Goal: Information Seeking & Learning: Learn about a topic

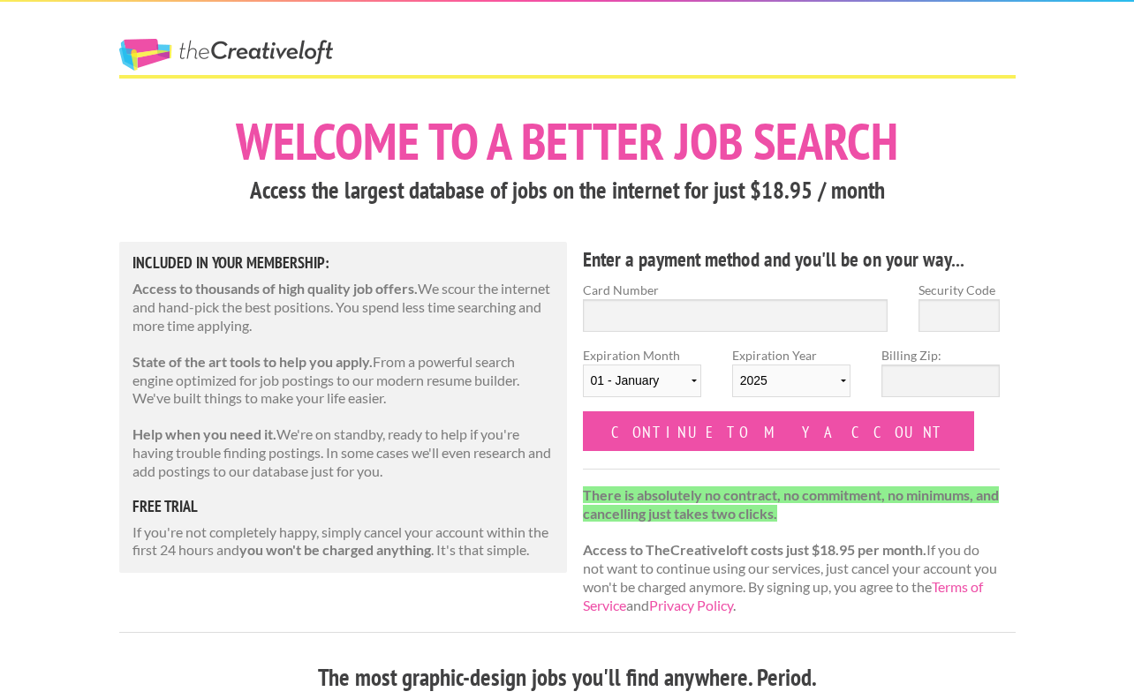
click at [284, 51] on link "The Creative Loft" at bounding box center [226, 55] width 214 height 32
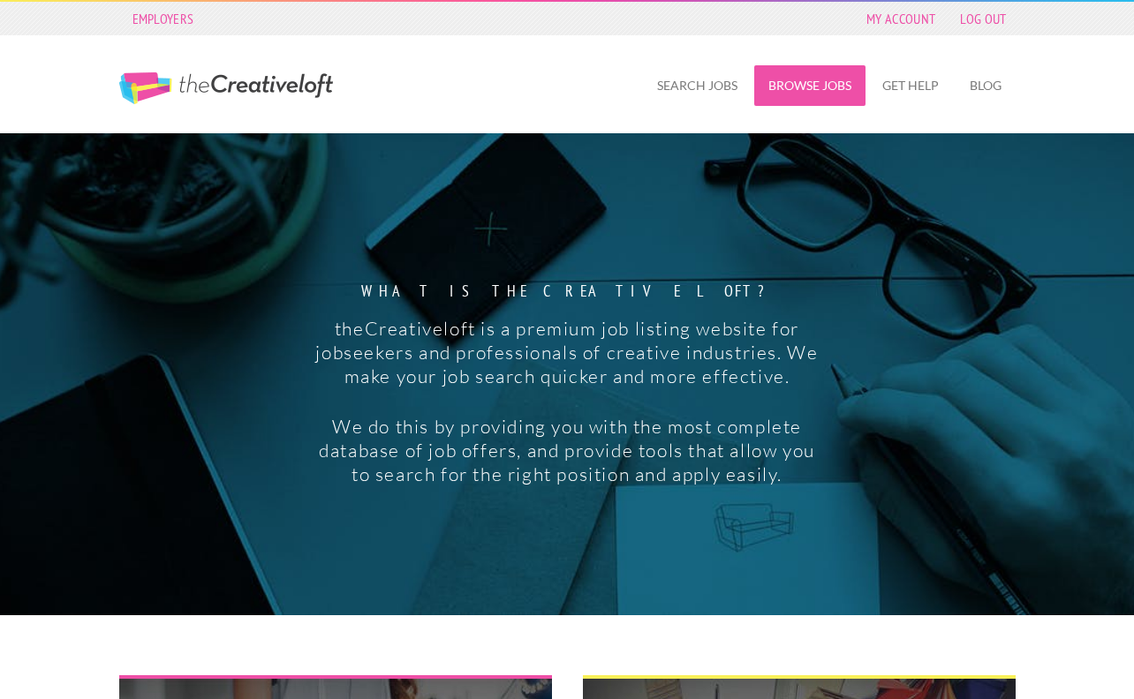
click at [793, 86] on link "Browse Jobs" at bounding box center [809, 85] width 111 height 41
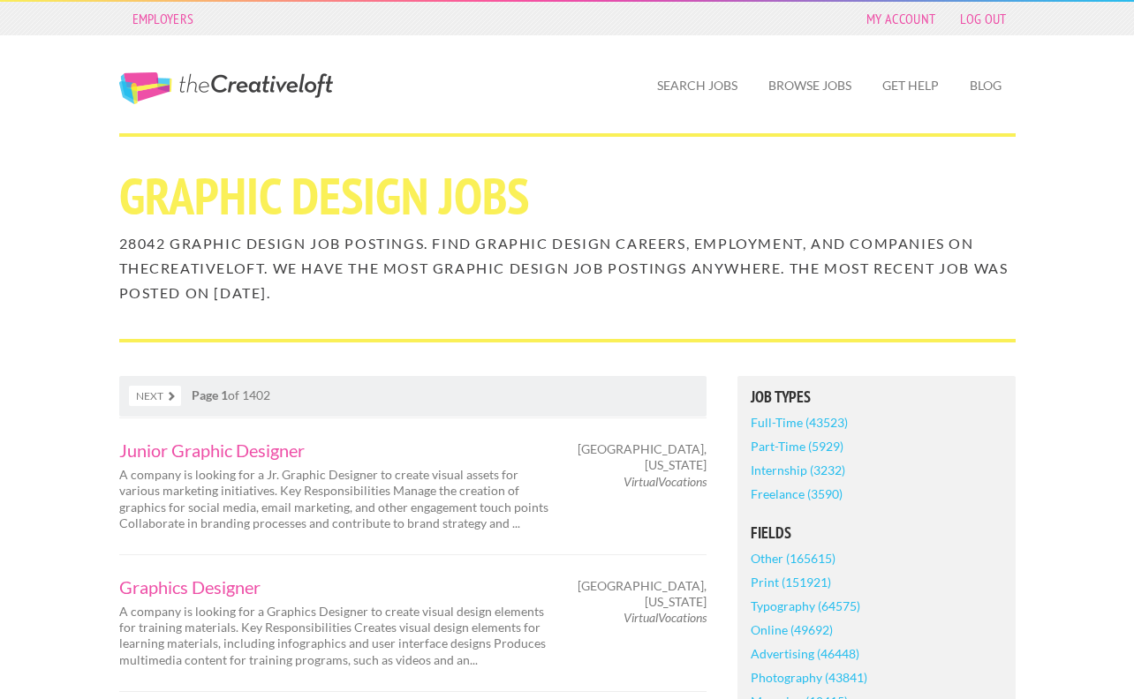
click at [813, 426] on link "Full-Time (43523)" at bounding box center [799, 423] width 97 height 24
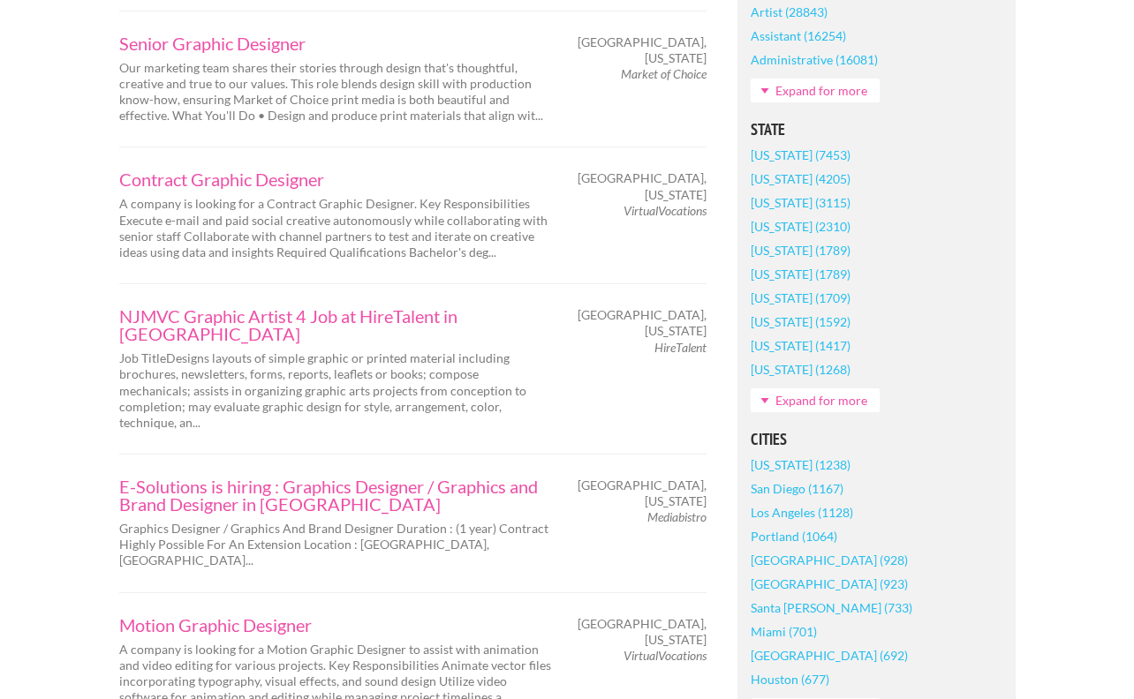
scroll to position [1108, 0]
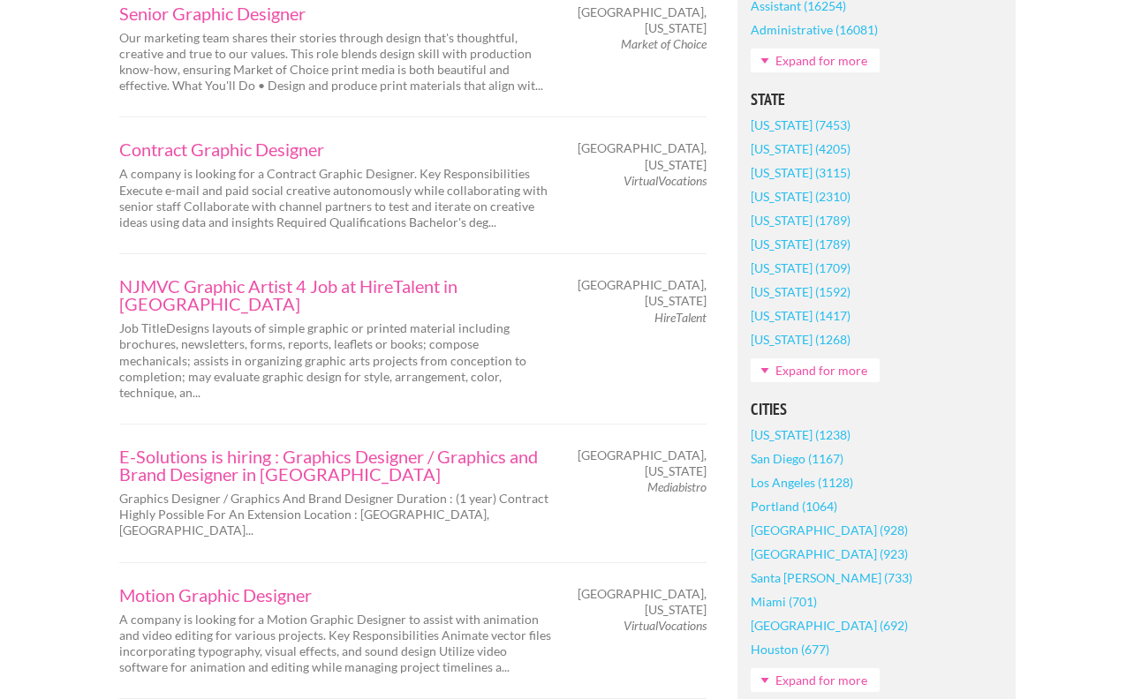
click at [792, 264] on link "[US_STATE] (1709)" at bounding box center [801, 268] width 100 height 24
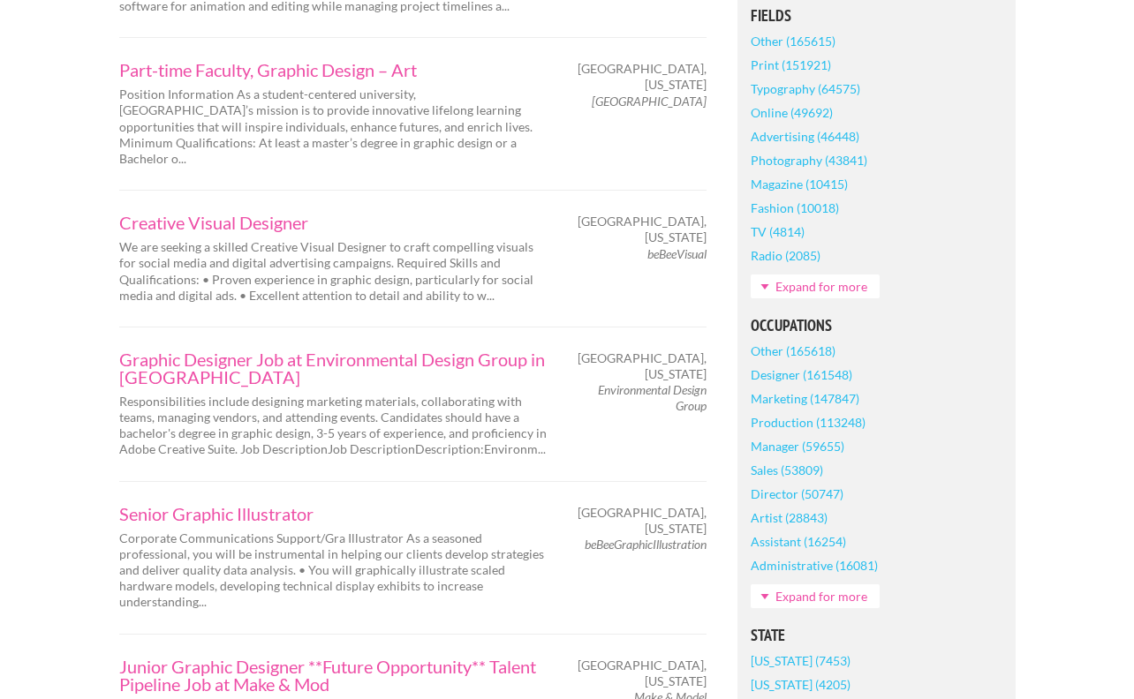
scroll to position [656, 0]
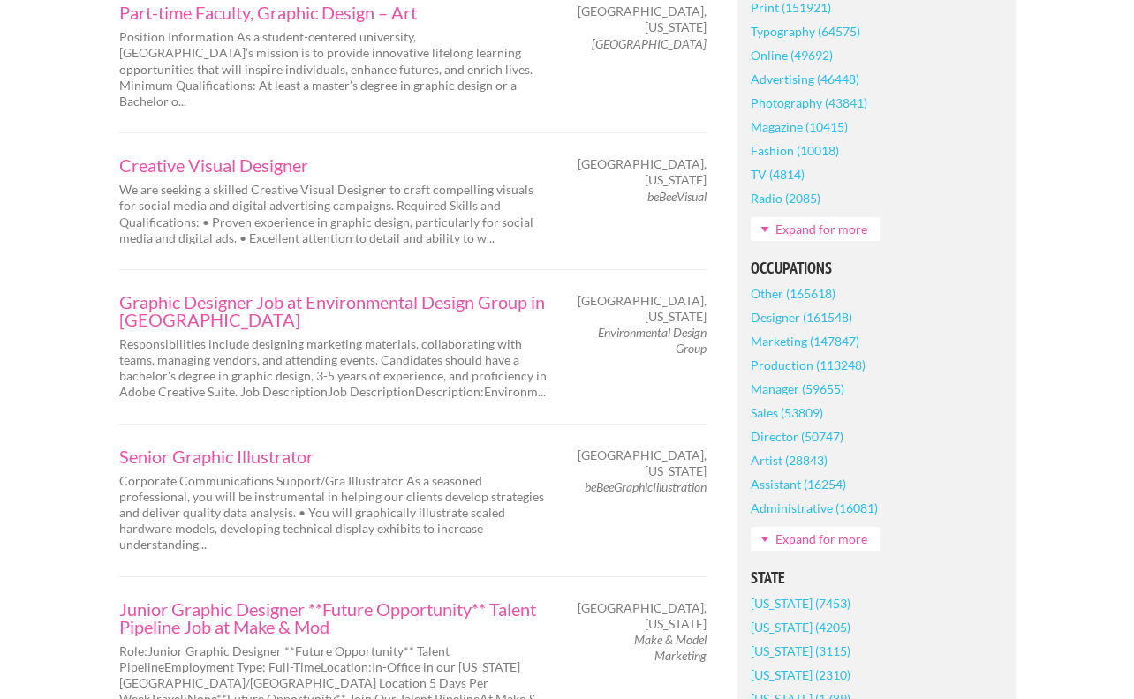
click at [826, 306] on link "Designer (161548)" at bounding box center [802, 318] width 102 height 24
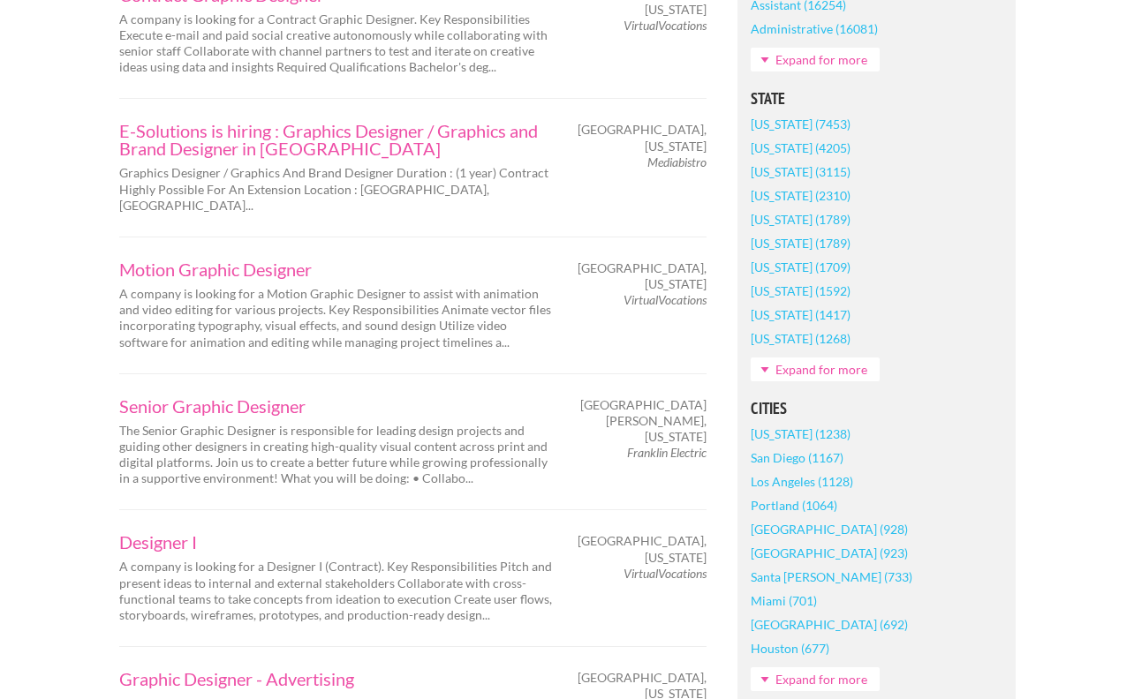
scroll to position [1385, 0]
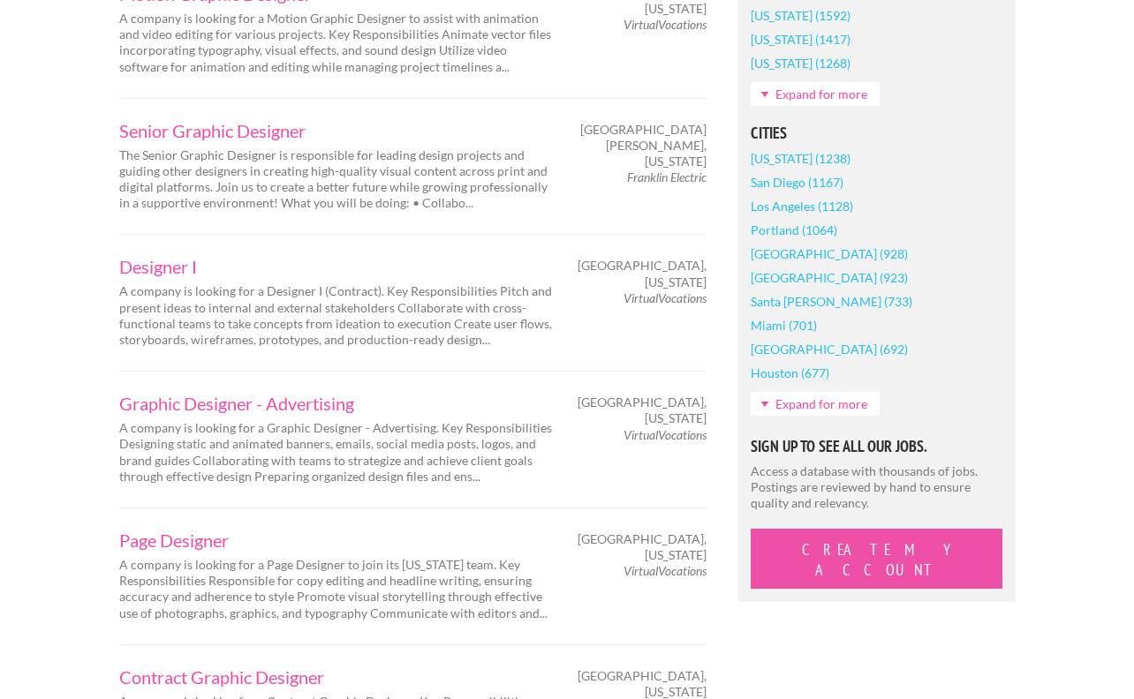
click at [819, 404] on link "Expand for more" at bounding box center [815, 404] width 129 height 24
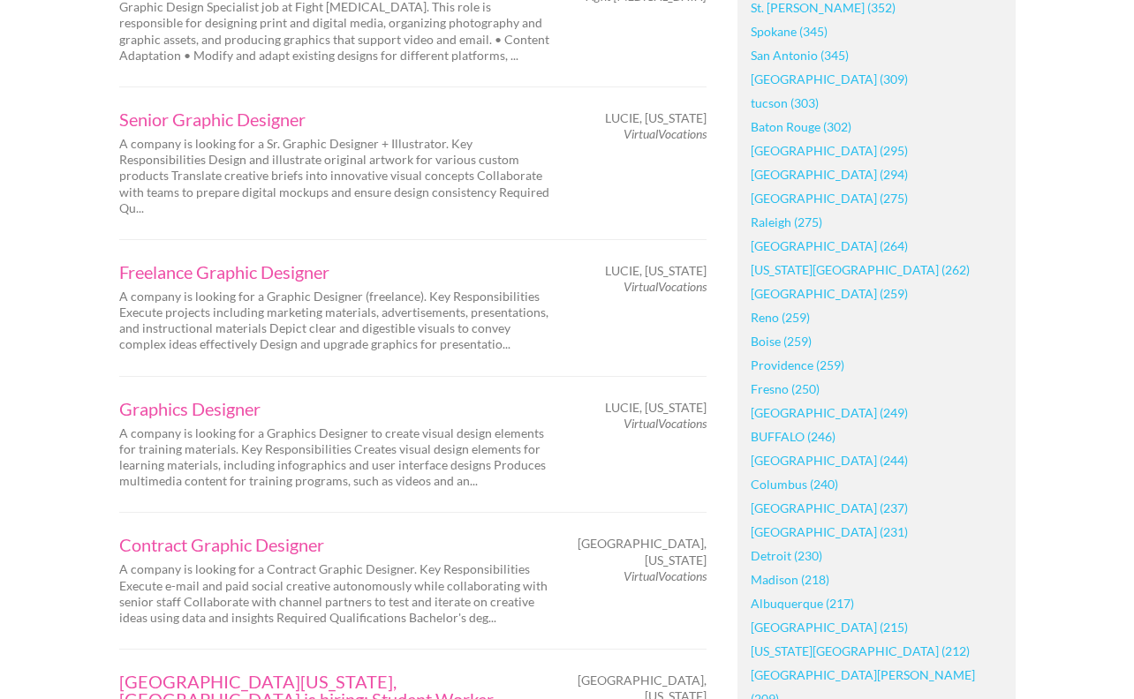
scroll to position [2554, 0]
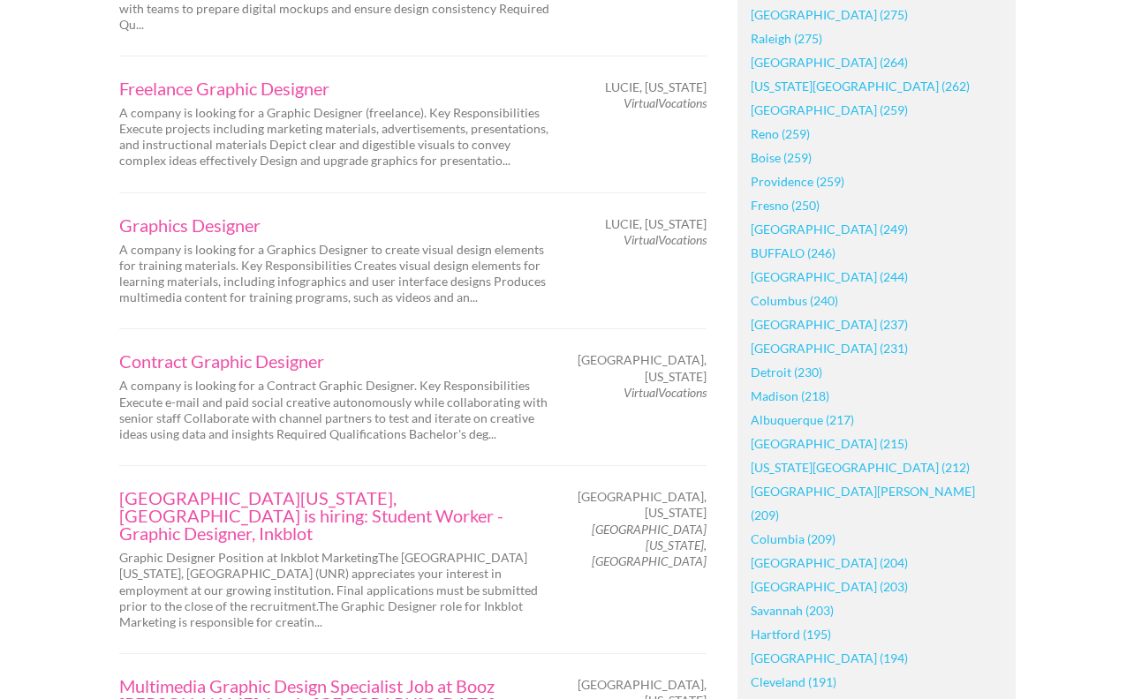
click at [803, 304] on link "Columbus (240)" at bounding box center [794, 301] width 87 height 24
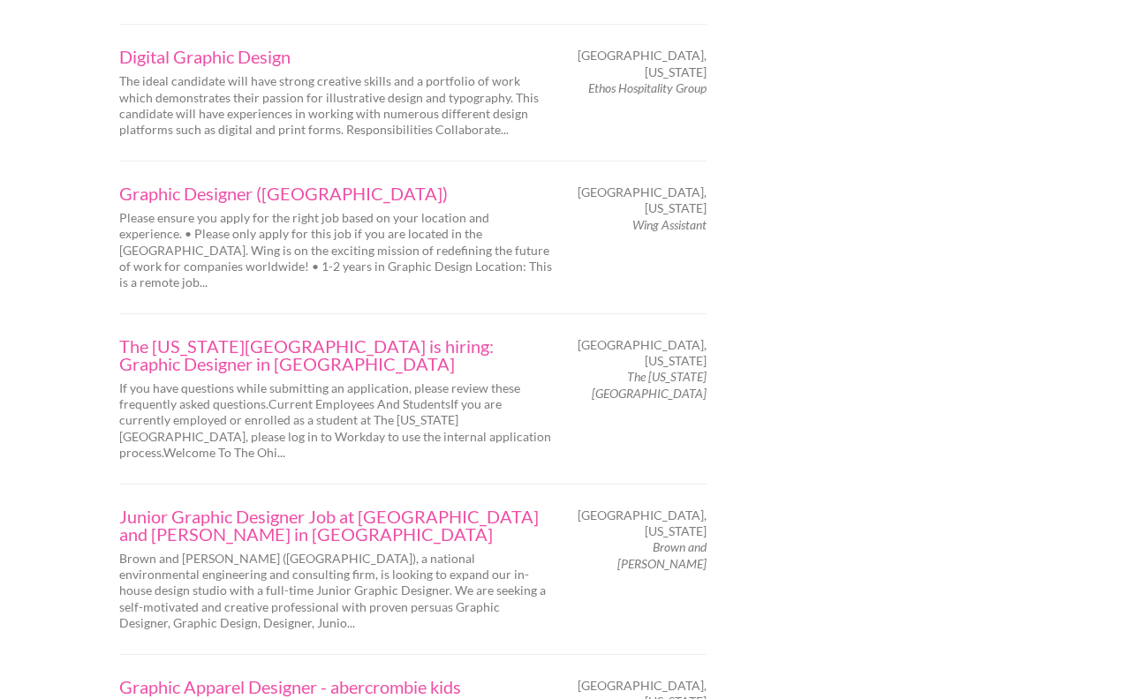
scroll to position [2908, 0]
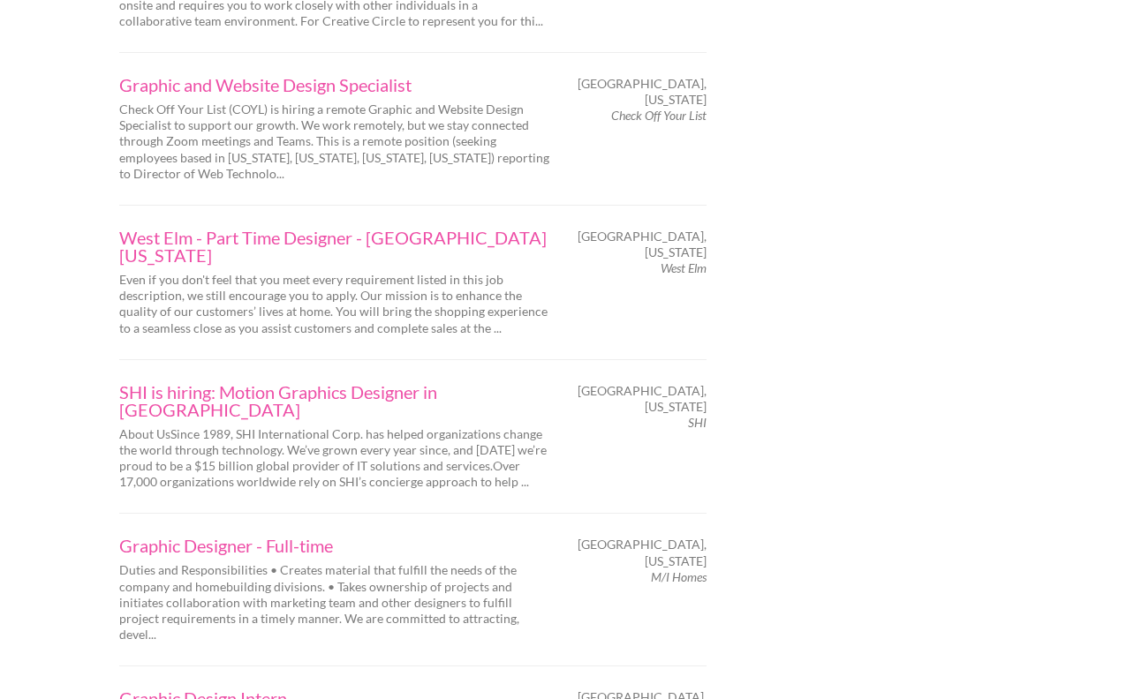
scroll to position [2880, 0]
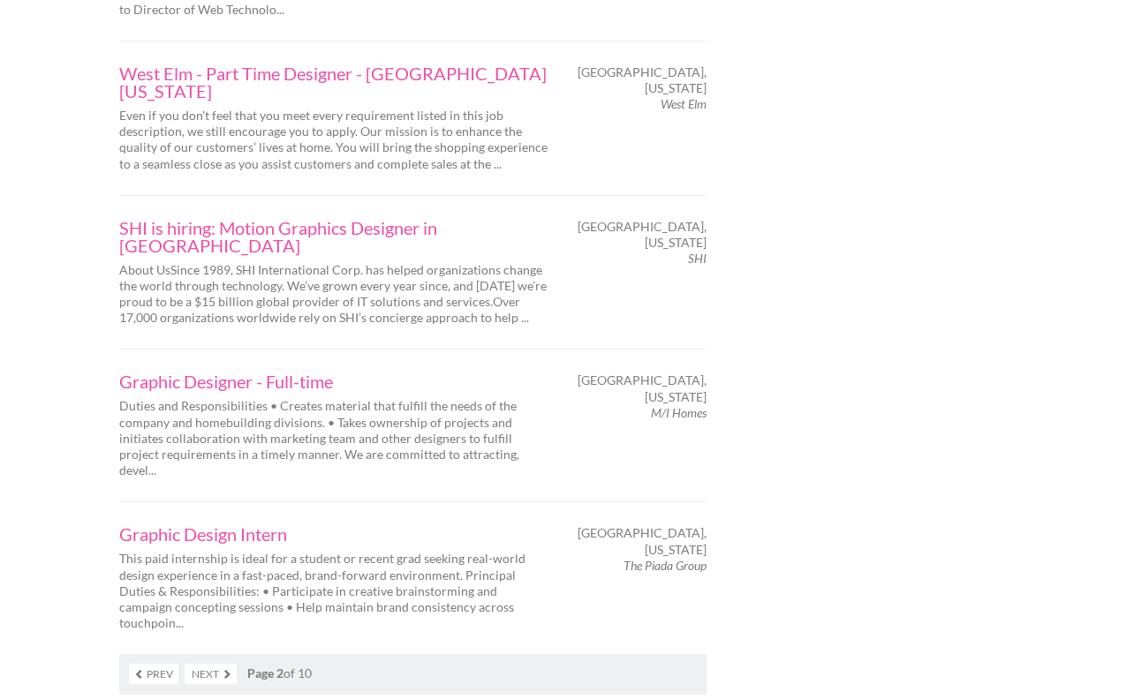
click at [208, 664] on link "Next" at bounding box center [211, 674] width 52 height 20
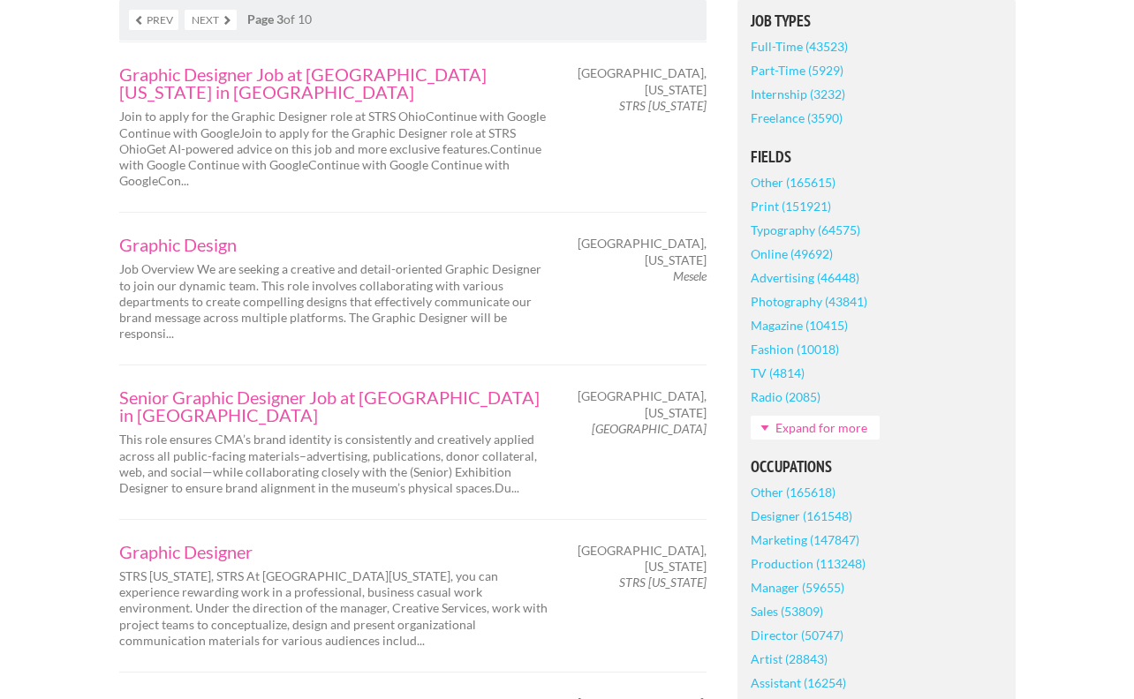
scroll to position [458, 0]
click at [182, 235] on link "Graphic Design" at bounding box center [335, 244] width 433 height 18
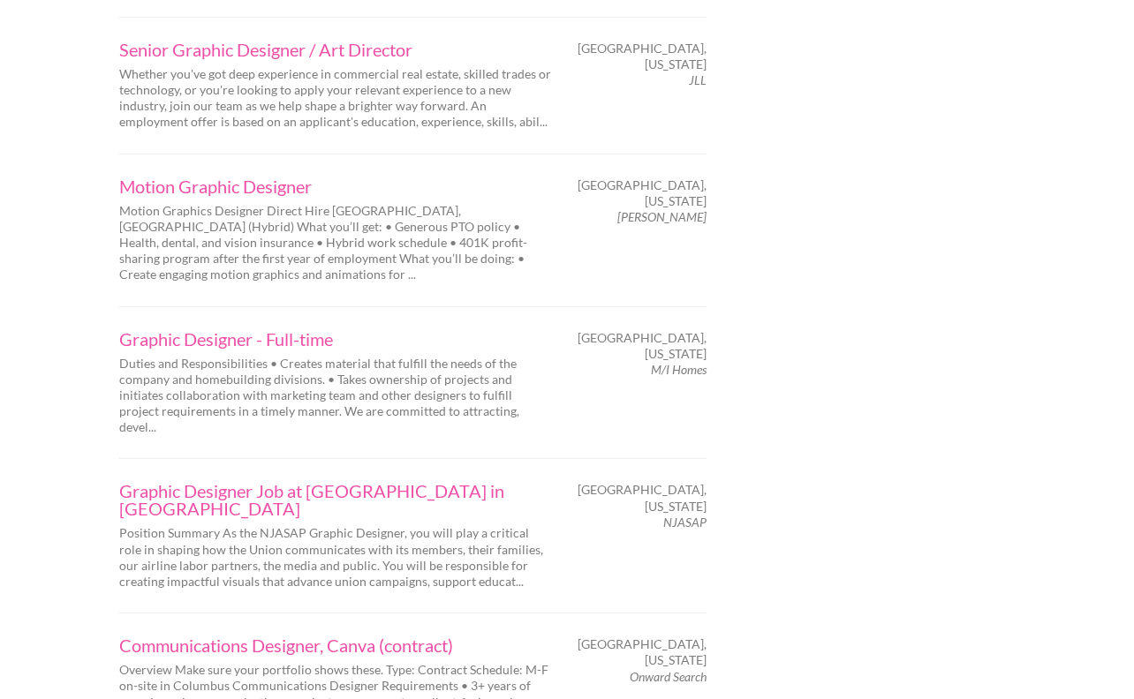
scroll to position [2792, 0]
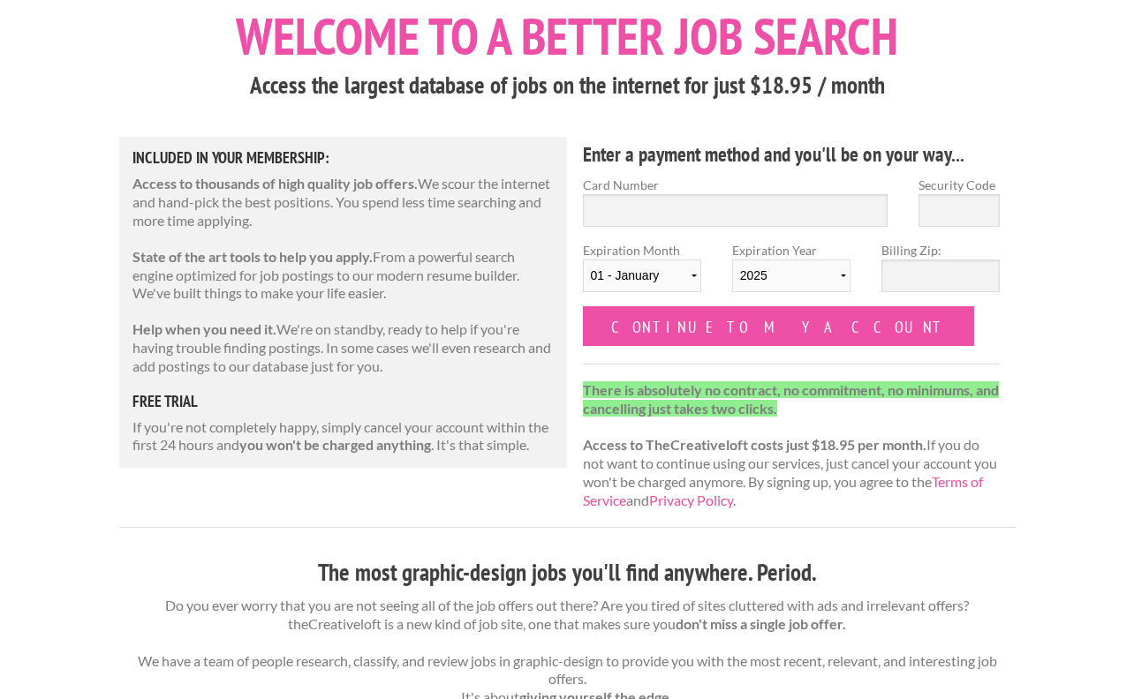
scroll to position [100, 0]
